Goal: Find specific page/section: Find specific page/section

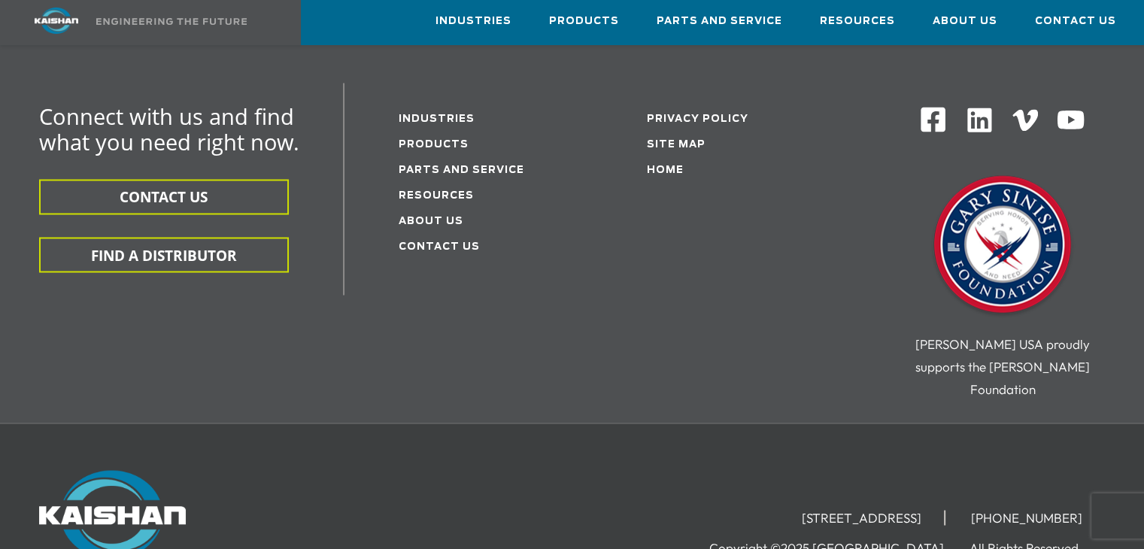
scroll to position [2647, 0]
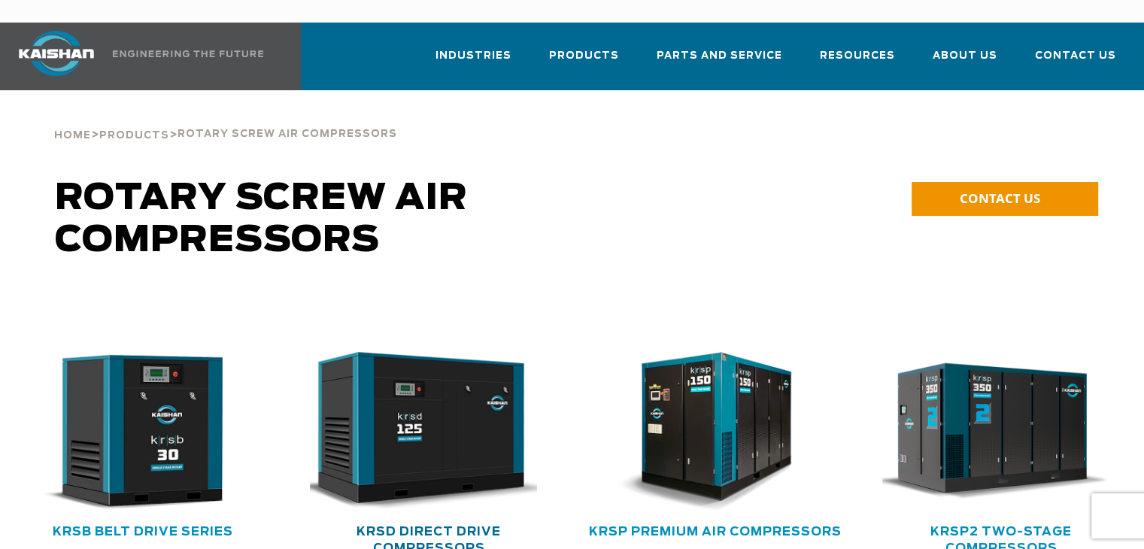
click at [425, 526] on link "KRSD Direct Drive Compressors" at bounding box center [428, 540] width 144 height 29
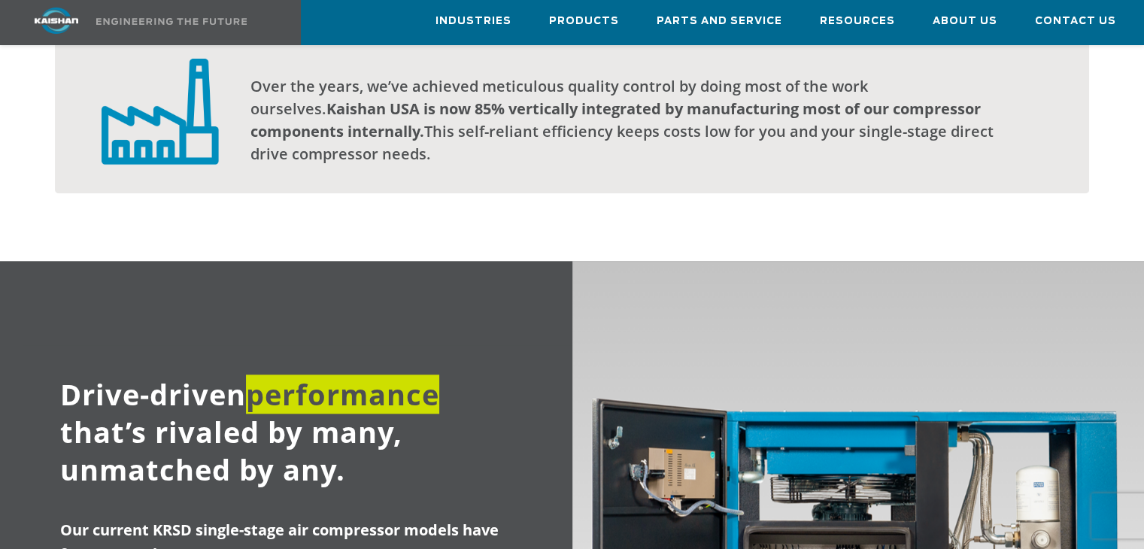
scroll to position [1384, 0]
